Goal: Transaction & Acquisition: Book appointment/travel/reservation

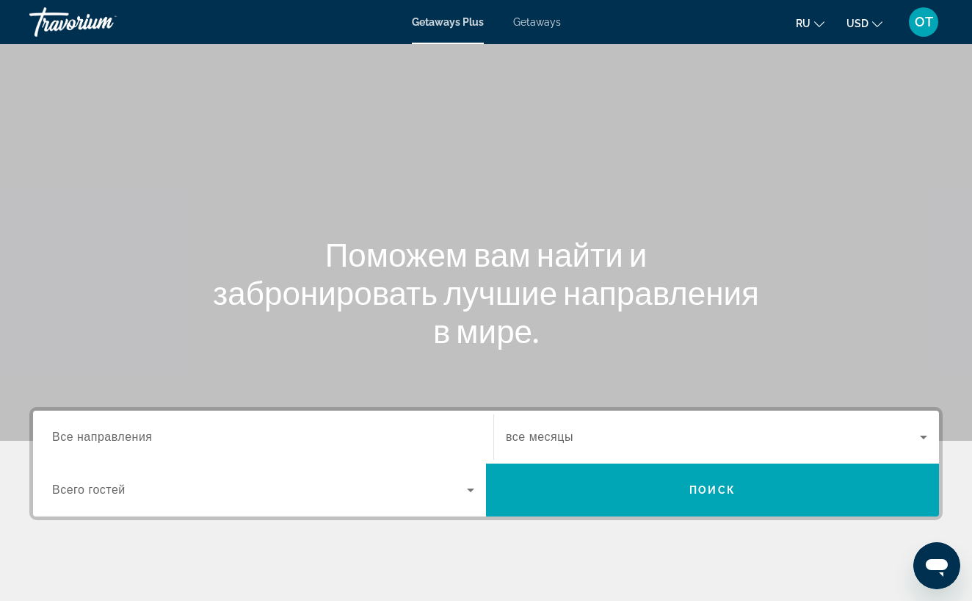
click at [538, 23] on span "Getaways" at bounding box center [537, 22] width 48 height 12
click at [131, 438] on span "Все направления" at bounding box center [102, 436] width 101 height 12
click at [131, 438] on input "Destination Все направления" at bounding box center [263, 438] width 422 height 18
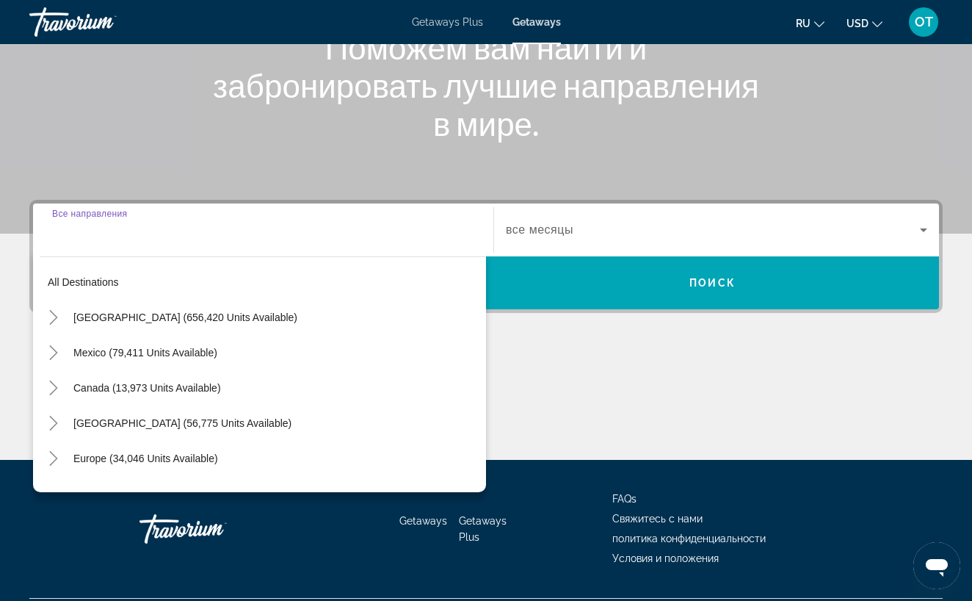
scroll to position [246, 0]
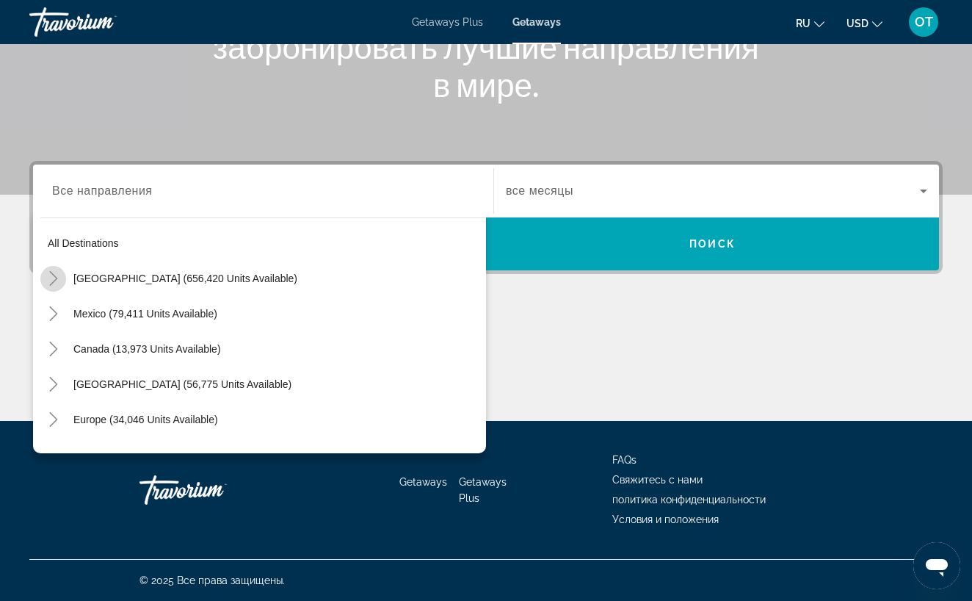
click at [53, 283] on icon "Toggle United States (656,420 units available)" at bounding box center [53, 278] width 8 height 15
click at [69, 419] on icon "Toggle California (78,056 units available)" at bounding box center [68, 419] width 15 height 15
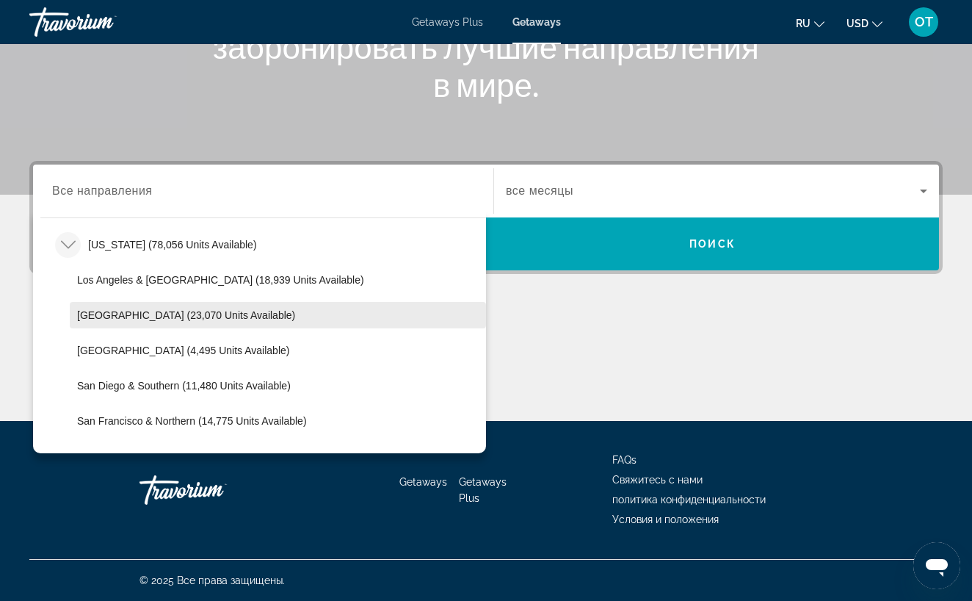
scroll to position [180, 0]
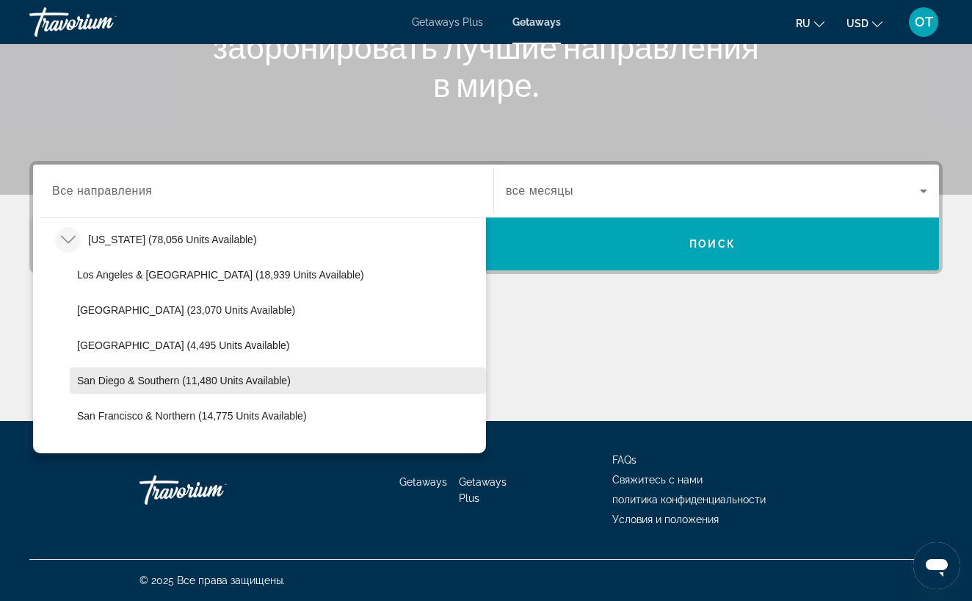
click at [184, 382] on span "San Diego & Southern (11,480 units available)" at bounding box center [184, 381] width 214 height 12
type input "**********"
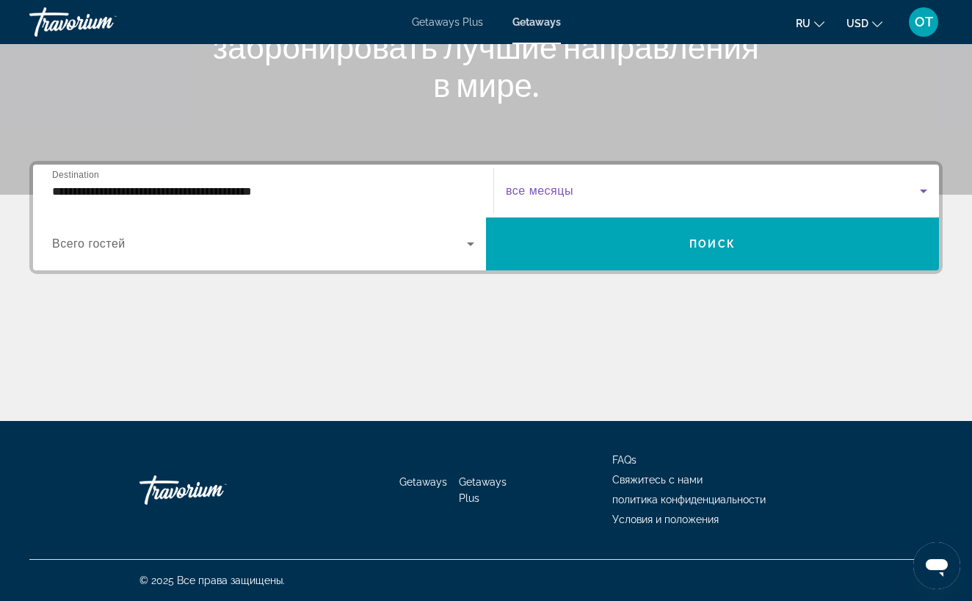
click at [927, 190] on icon "Search widget" at bounding box center [923, 191] width 7 height 4
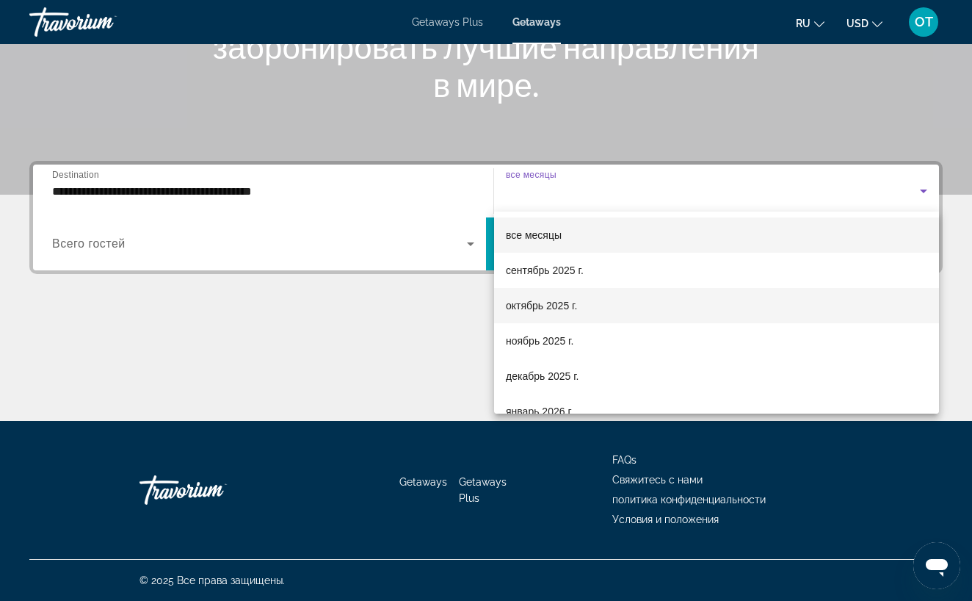
click at [692, 300] on mat-option "октябрь 2025 г." at bounding box center [716, 305] width 445 height 35
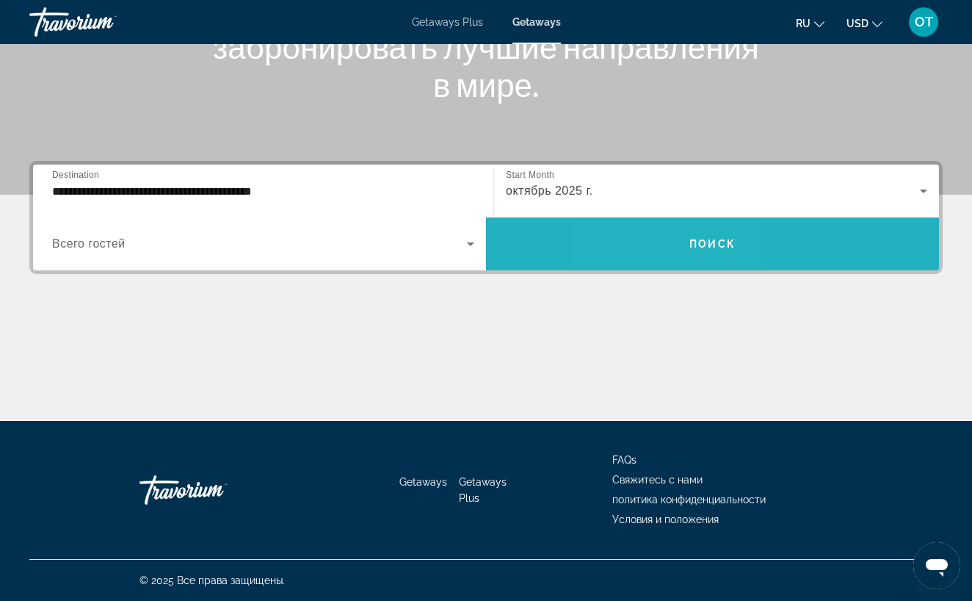
click at [665, 259] on span "Search widget" at bounding box center [712, 243] width 453 height 35
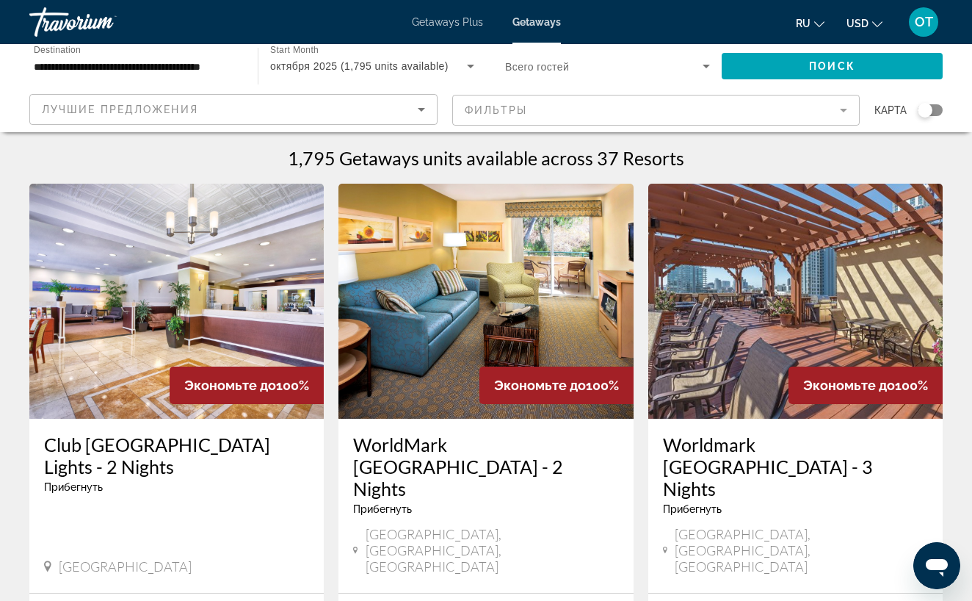
click at [841, 111] on mat-form-field "Фильтры" at bounding box center [656, 110] width 408 height 31
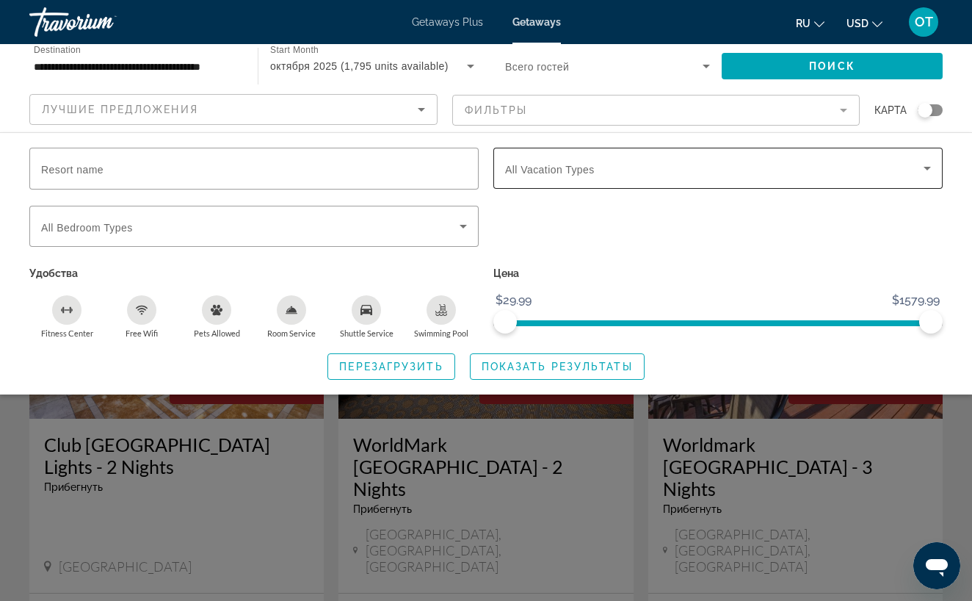
click at [930, 166] on icon "Search widget" at bounding box center [928, 168] width 18 height 18
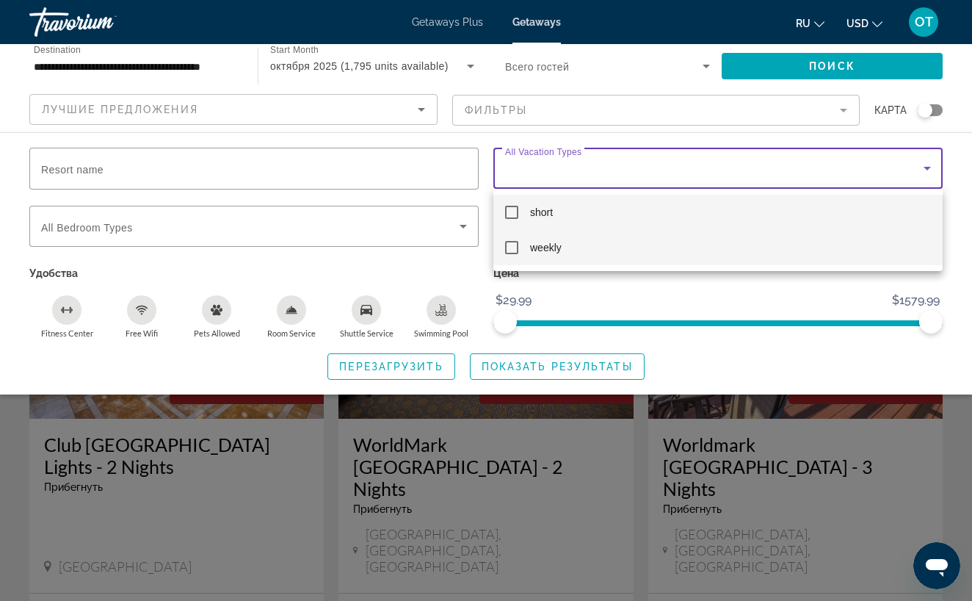
click at [511, 247] on mat-pseudo-checkbox at bounding box center [511, 247] width 13 height 13
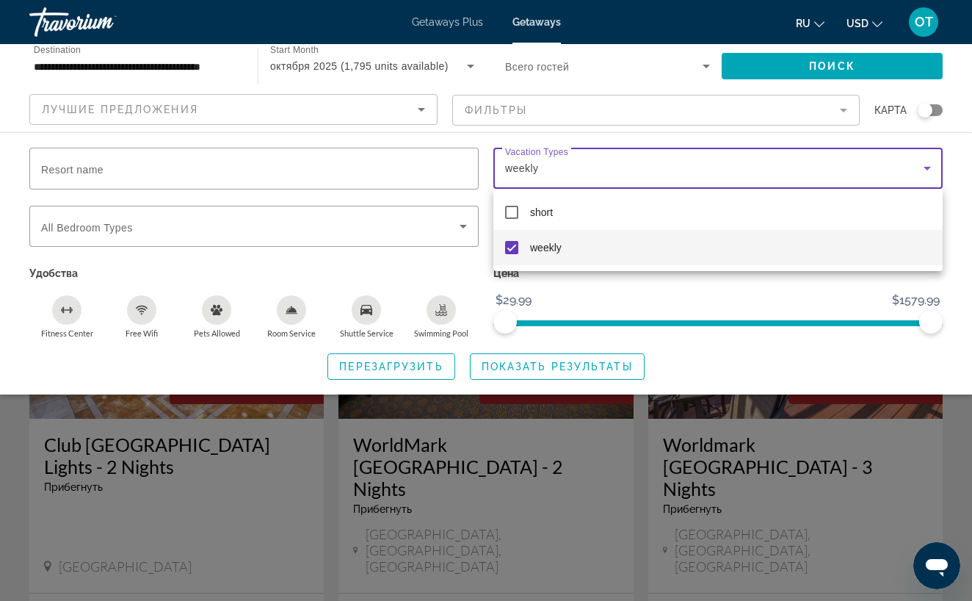
click at [567, 369] on div at bounding box center [486, 300] width 972 height 601
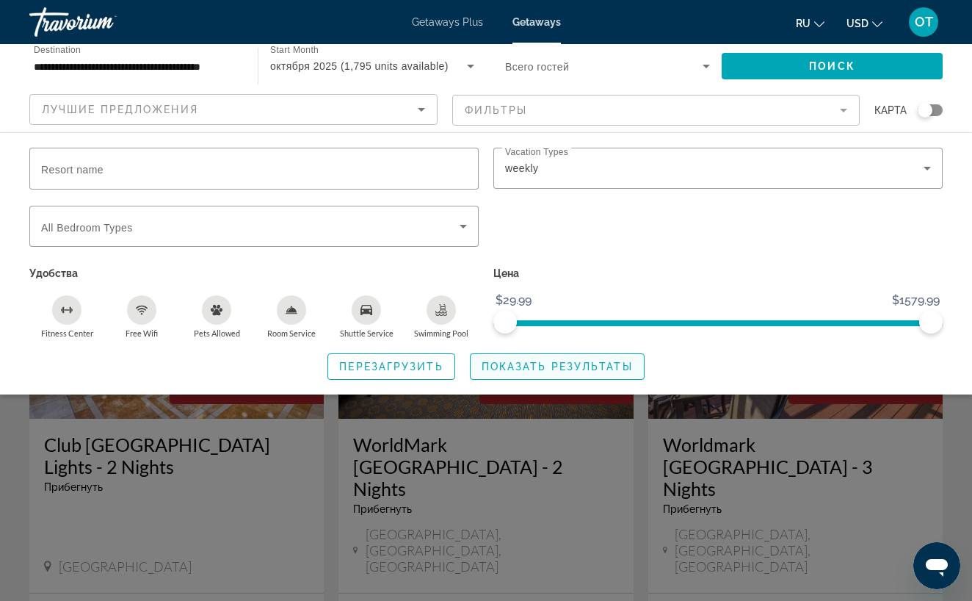
click at [553, 367] on span "Показать результаты" at bounding box center [557, 367] width 151 height 12
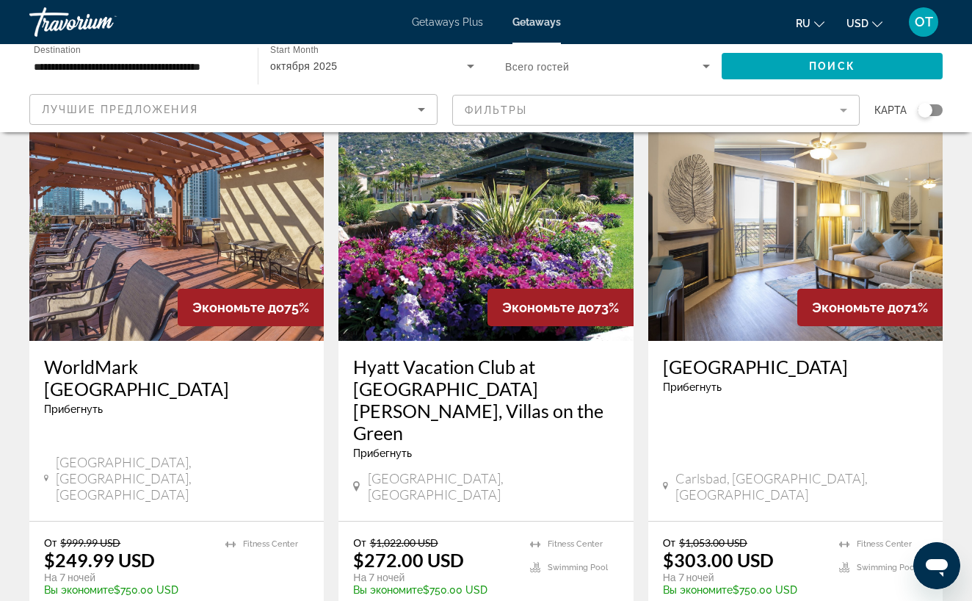
scroll to position [75, 0]
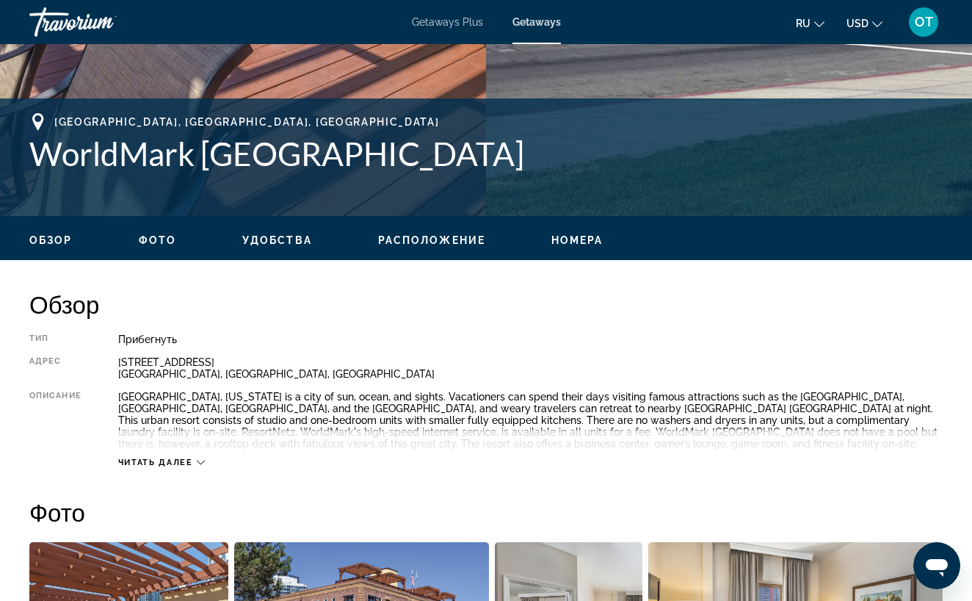
scroll to position [514, 0]
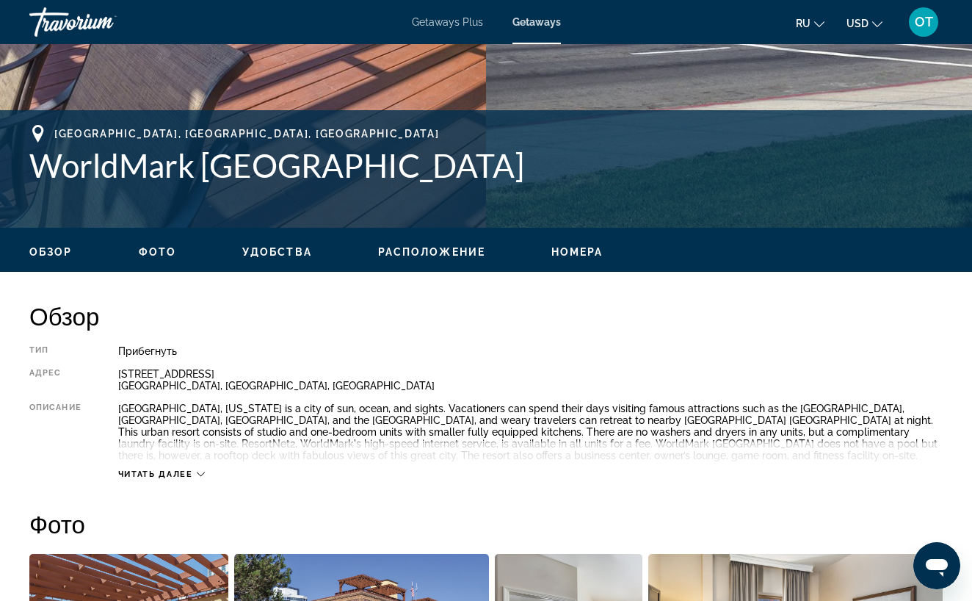
drag, startPoint x: 39, startPoint y: 165, endPoint x: 512, endPoint y: 173, distance: 473.0
click at [512, 173] on h1 "WorldMark [GEOGRAPHIC_DATA]" at bounding box center [486, 165] width 914 height 38
click at [441, 166] on h1 "WorldMark [GEOGRAPHIC_DATA]" at bounding box center [486, 165] width 914 height 38
drag, startPoint x: 516, startPoint y: 170, endPoint x: 39, endPoint y: 181, distance: 476.7
click at [39, 181] on h1 "WorldMark [GEOGRAPHIC_DATA]" at bounding box center [486, 165] width 914 height 38
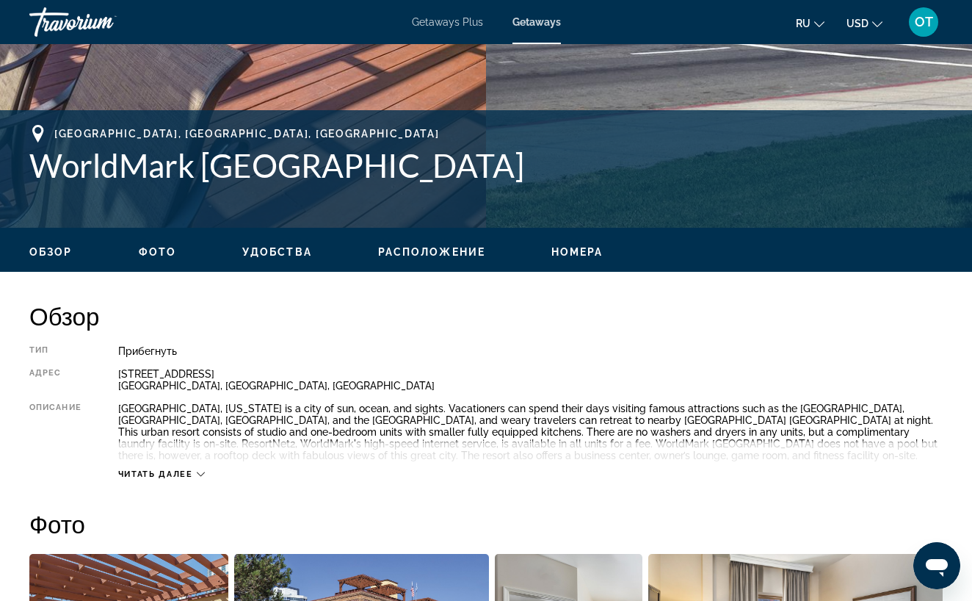
copy h1 "WorldMark [GEOGRAPHIC_DATA]"
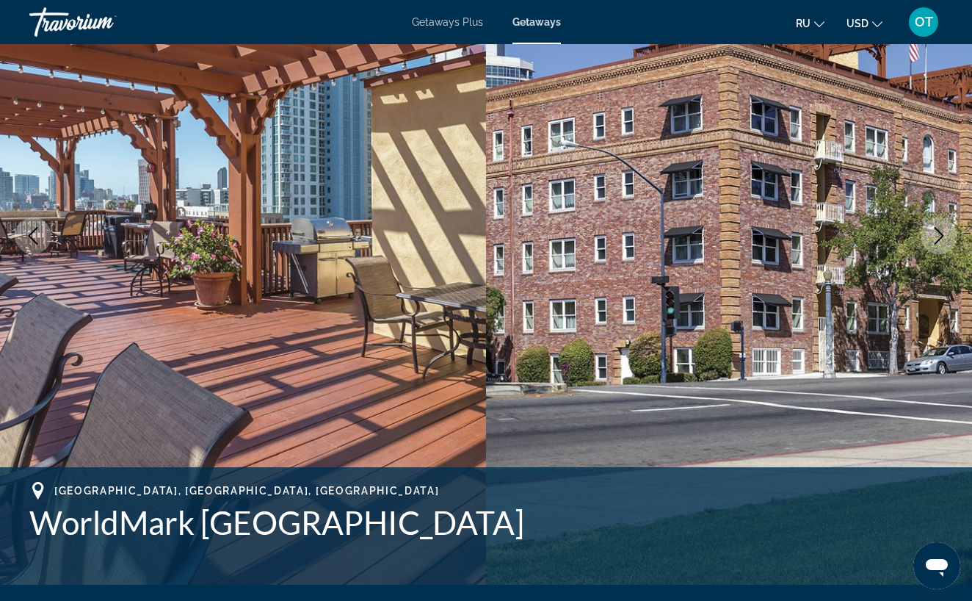
scroll to position [0, 0]
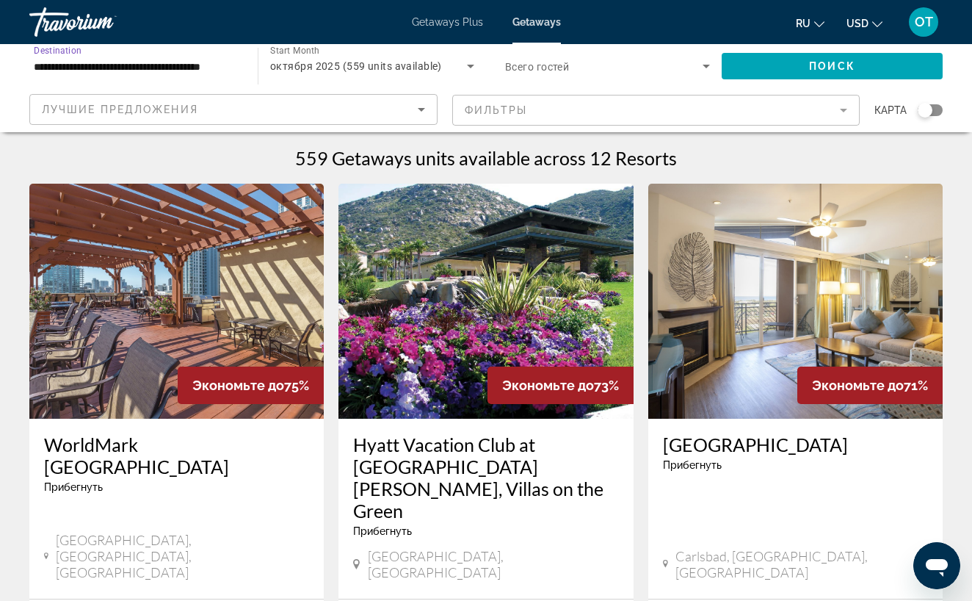
click at [162, 59] on input "**********" at bounding box center [136, 67] width 205 height 18
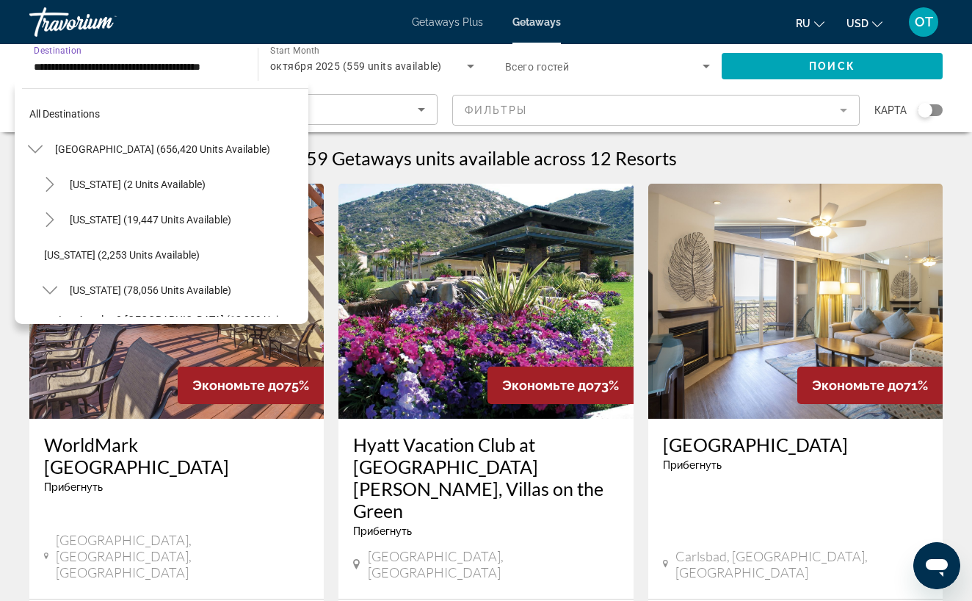
scroll to position [228, 0]
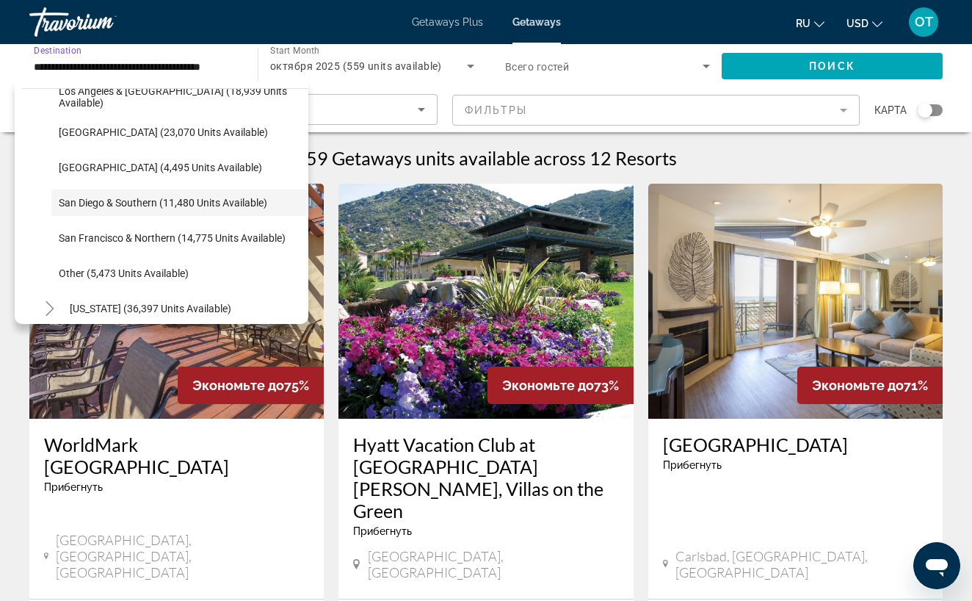
click at [87, 65] on input "**********" at bounding box center [136, 67] width 205 height 18
